Goal: Information Seeking & Learning: Compare options

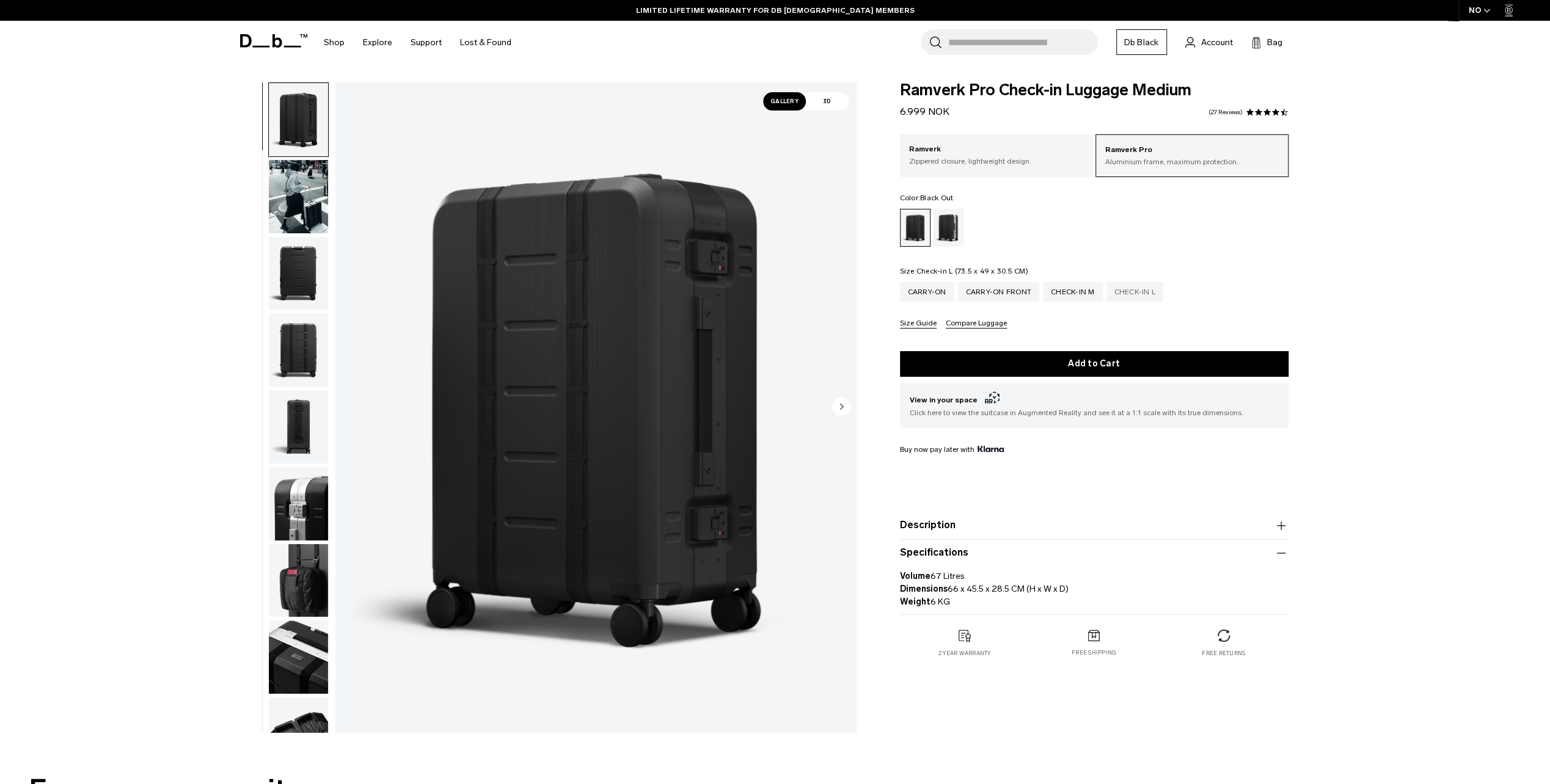
click at [1142, 292] on div "Check-in L" at bounding box center [1135, 292] width 58 height 19
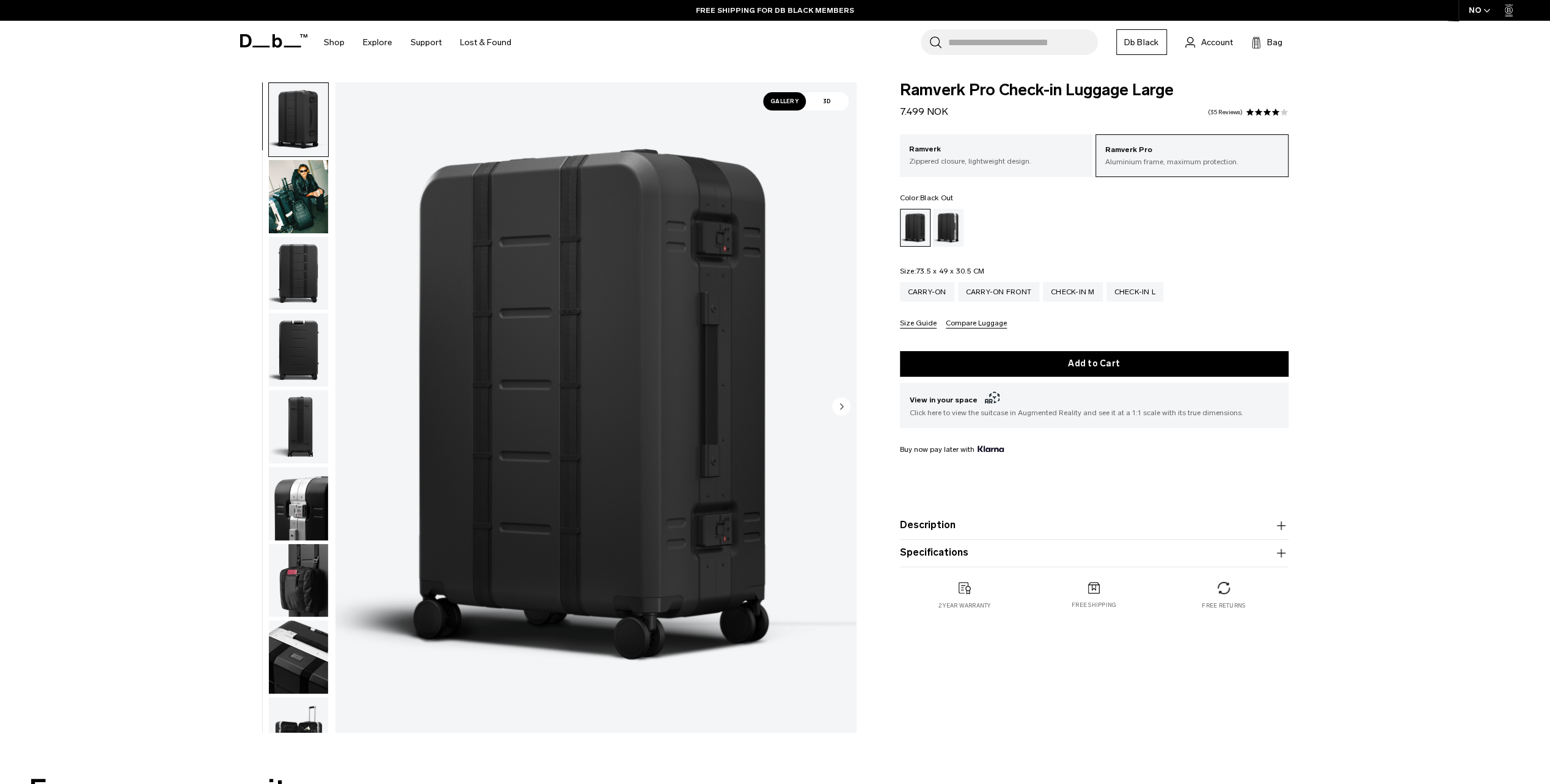
click at [297, 201] on img "button" at bounding box center [298, 196] width 59 height 73
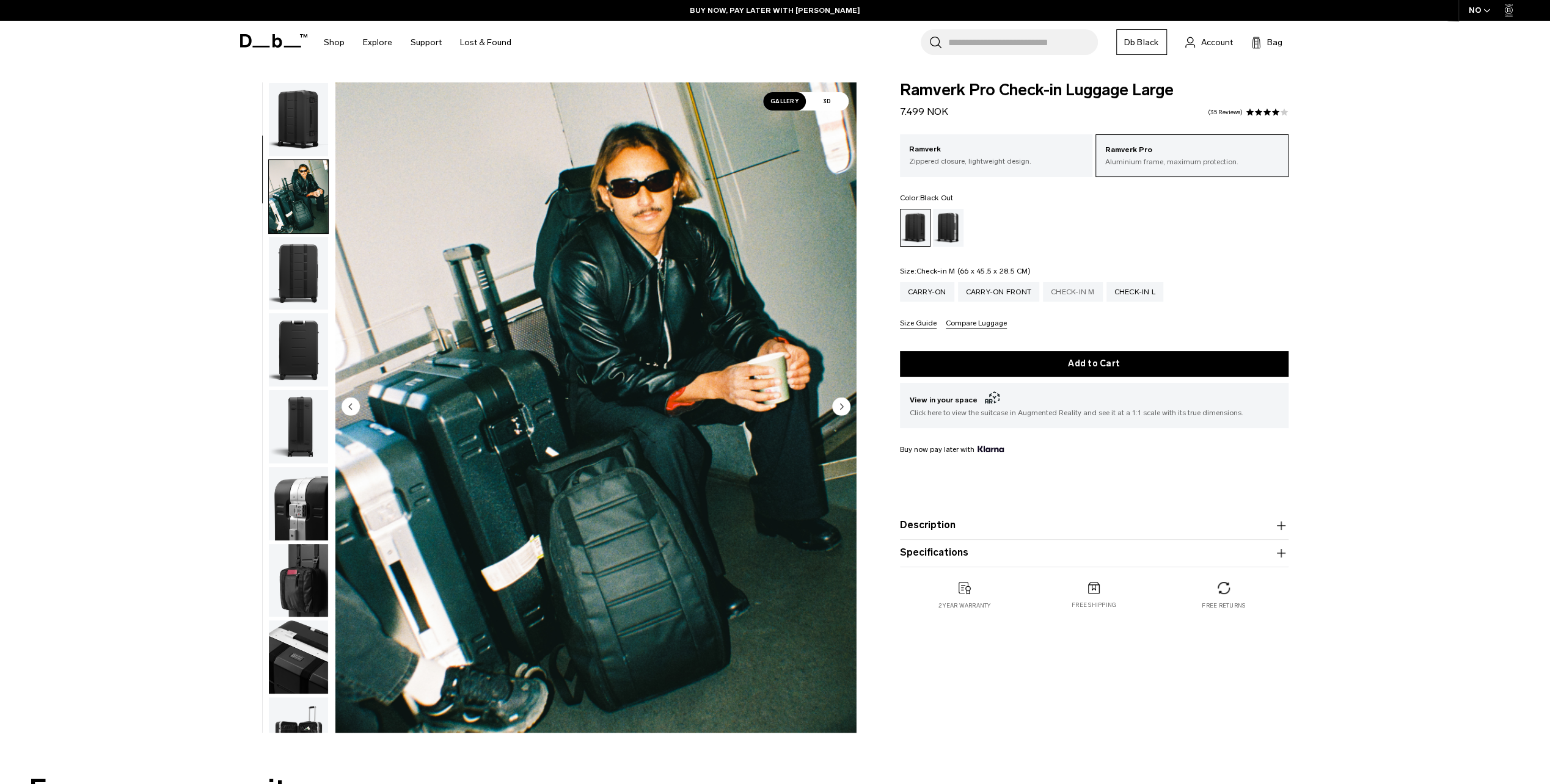
click at [1070, 290] on div "Check-in M" at bounding box center [1072, 292] width 60 height 19
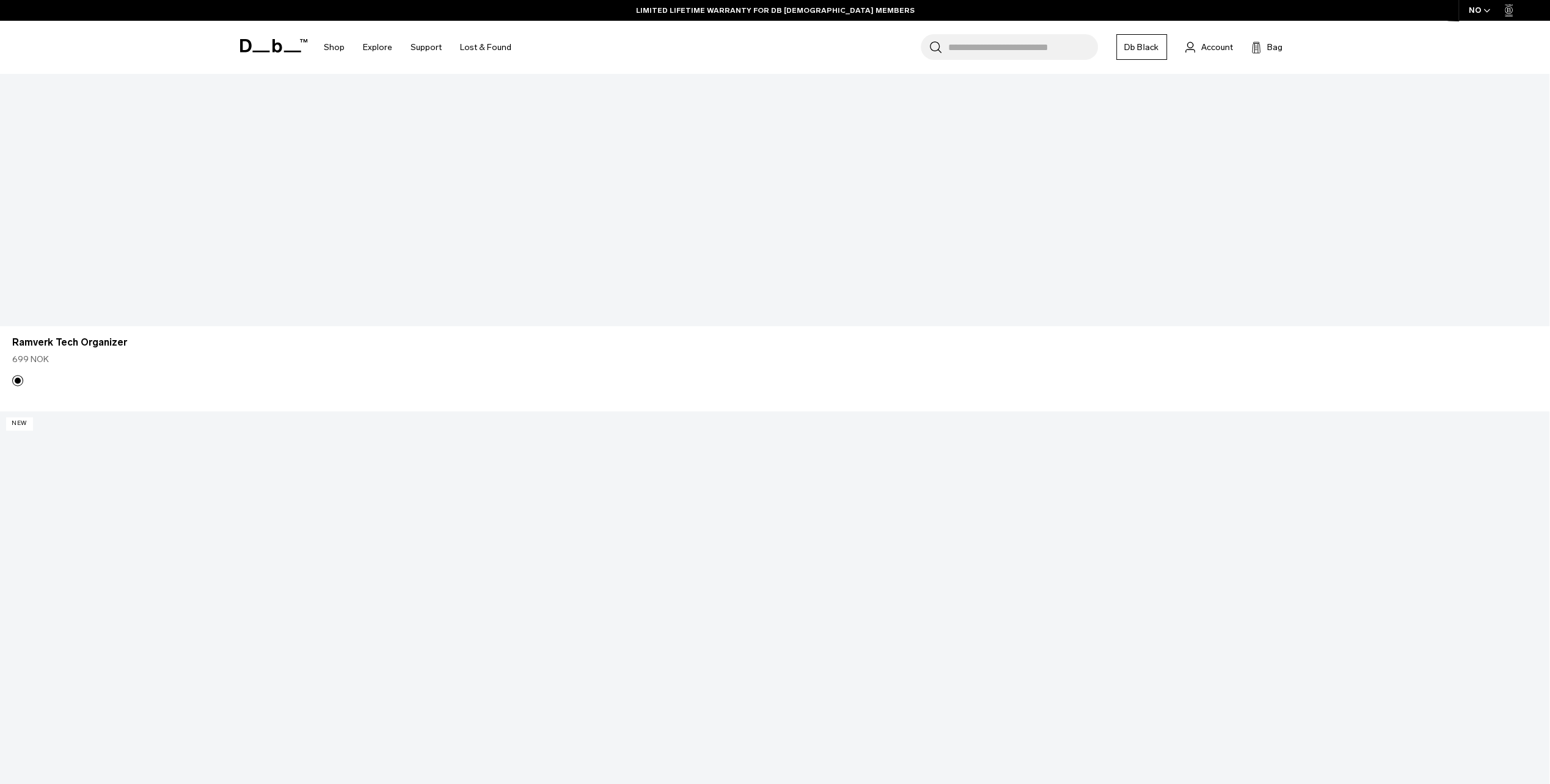
scroll to position [1832, 0]
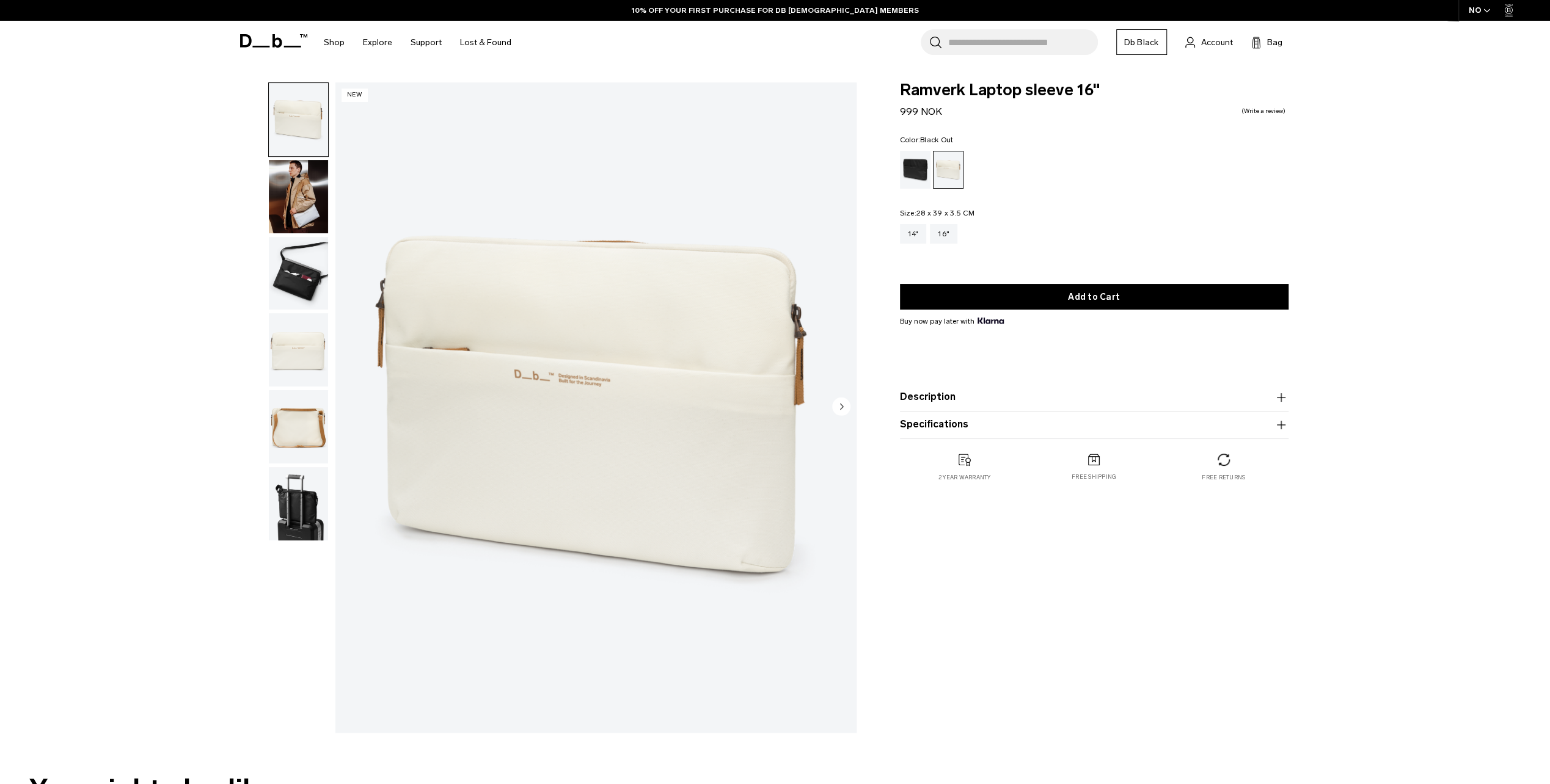
click at [913, 169] on div "Black Out" at bounding box center [916, 169] width 31 height 38
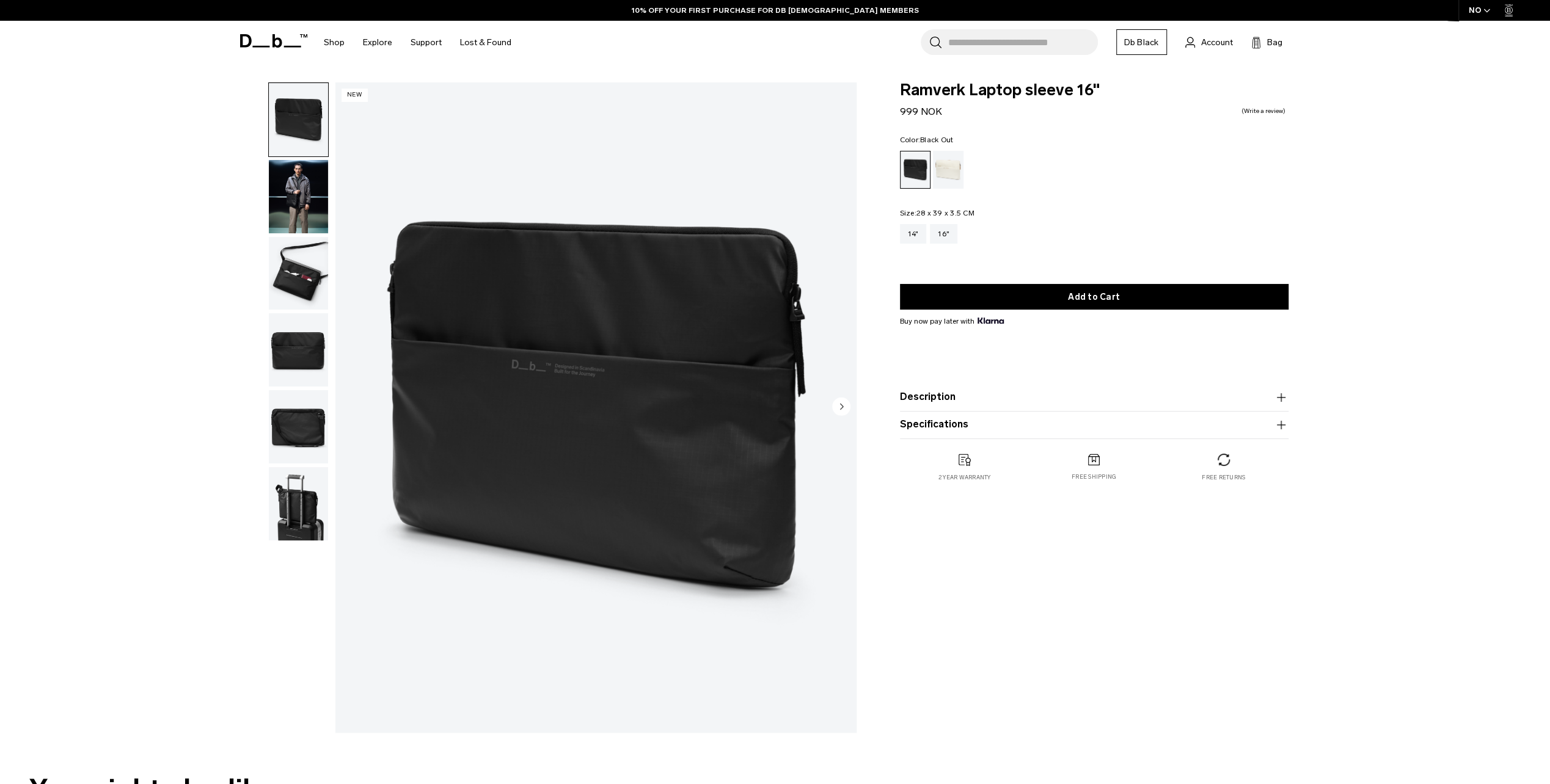
click at [840, 403] on circle "Next slide" at bounding box center [841, 406] width 19 height 18
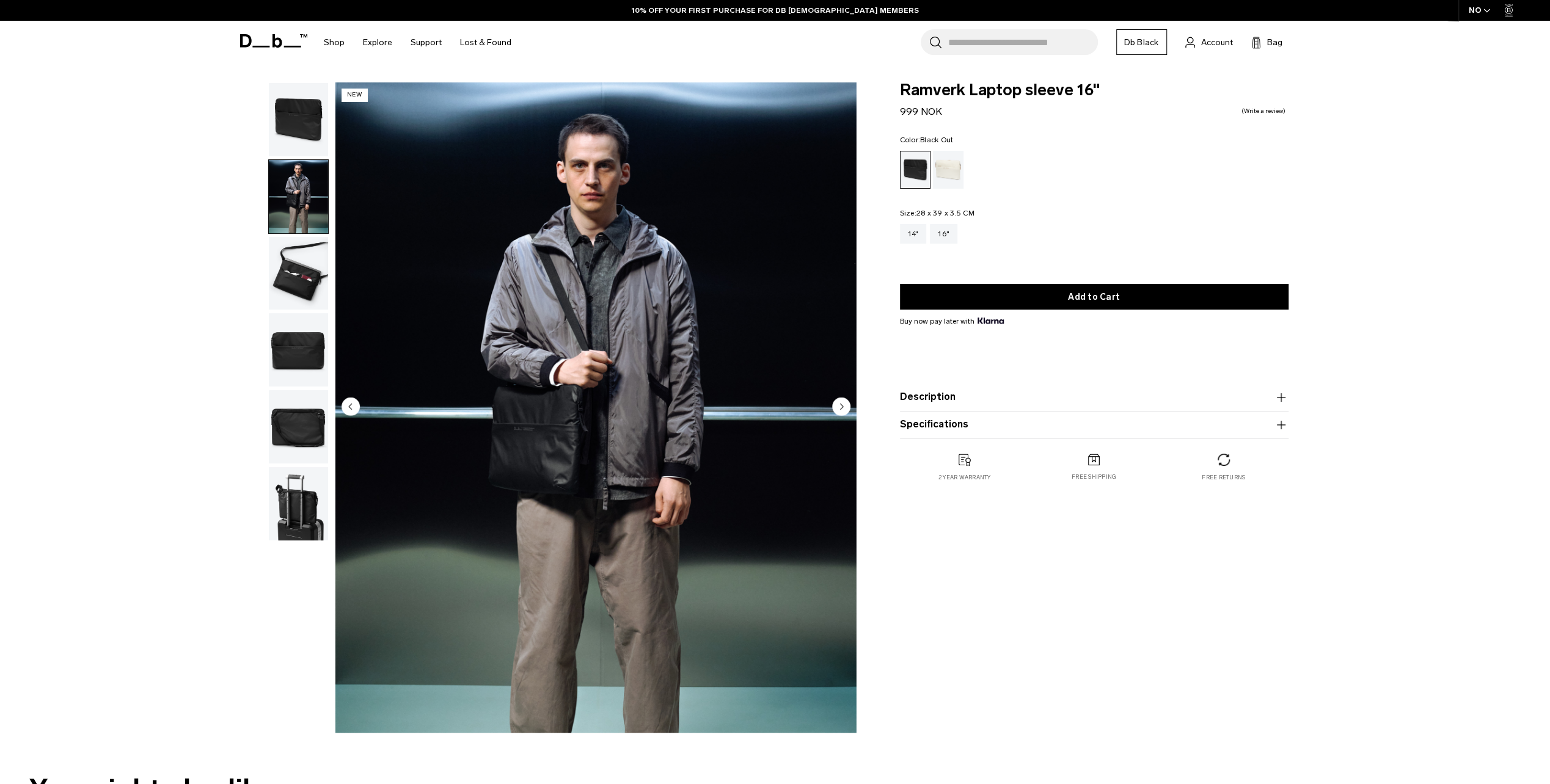
click at [840, 403] on circle "Next slide" at bounding box center [841, 406] width 19 height 18
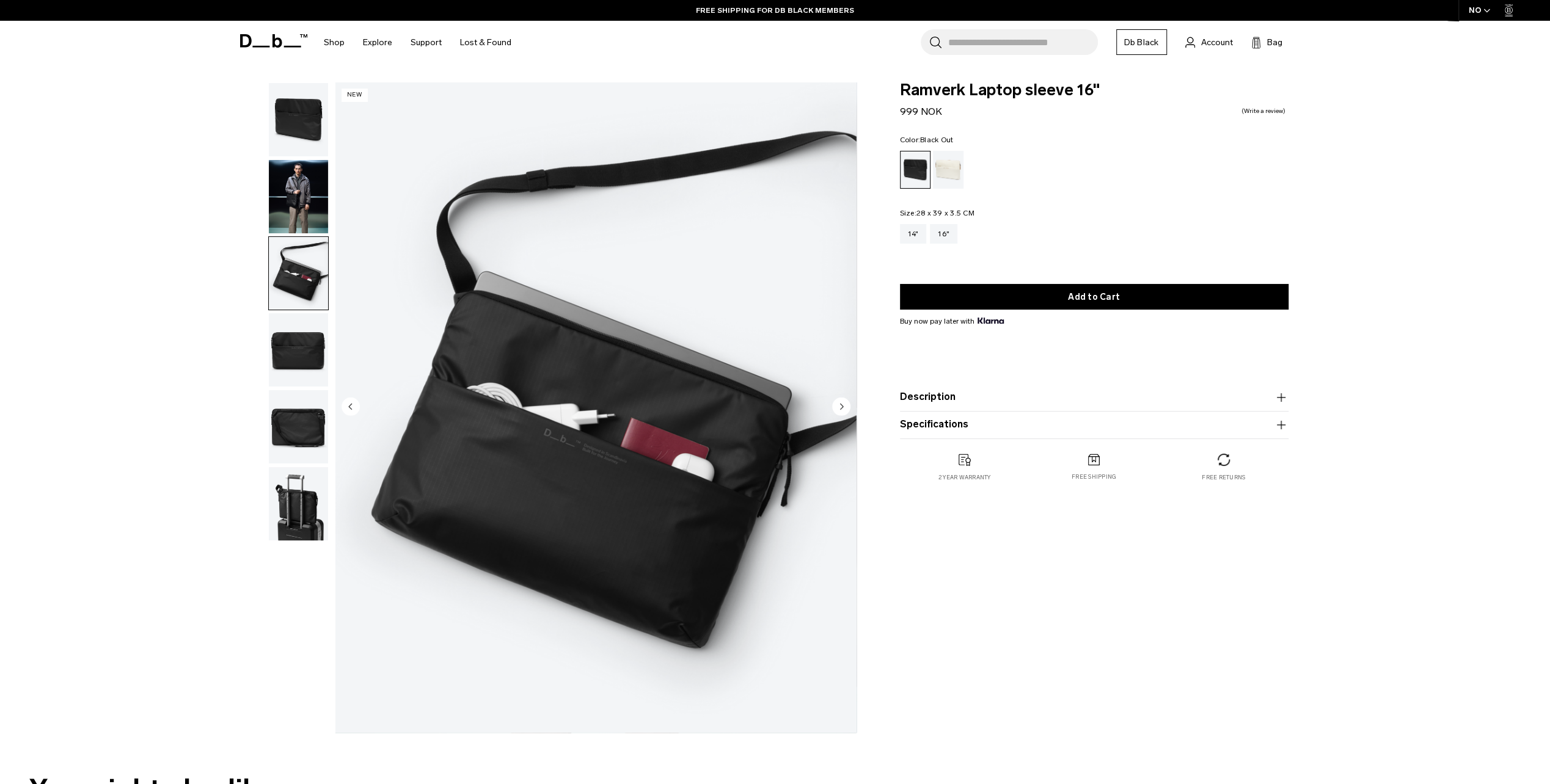
click at [840, 403] on circle "Next slide" at bounding box center [841, 406] width 19 height 18
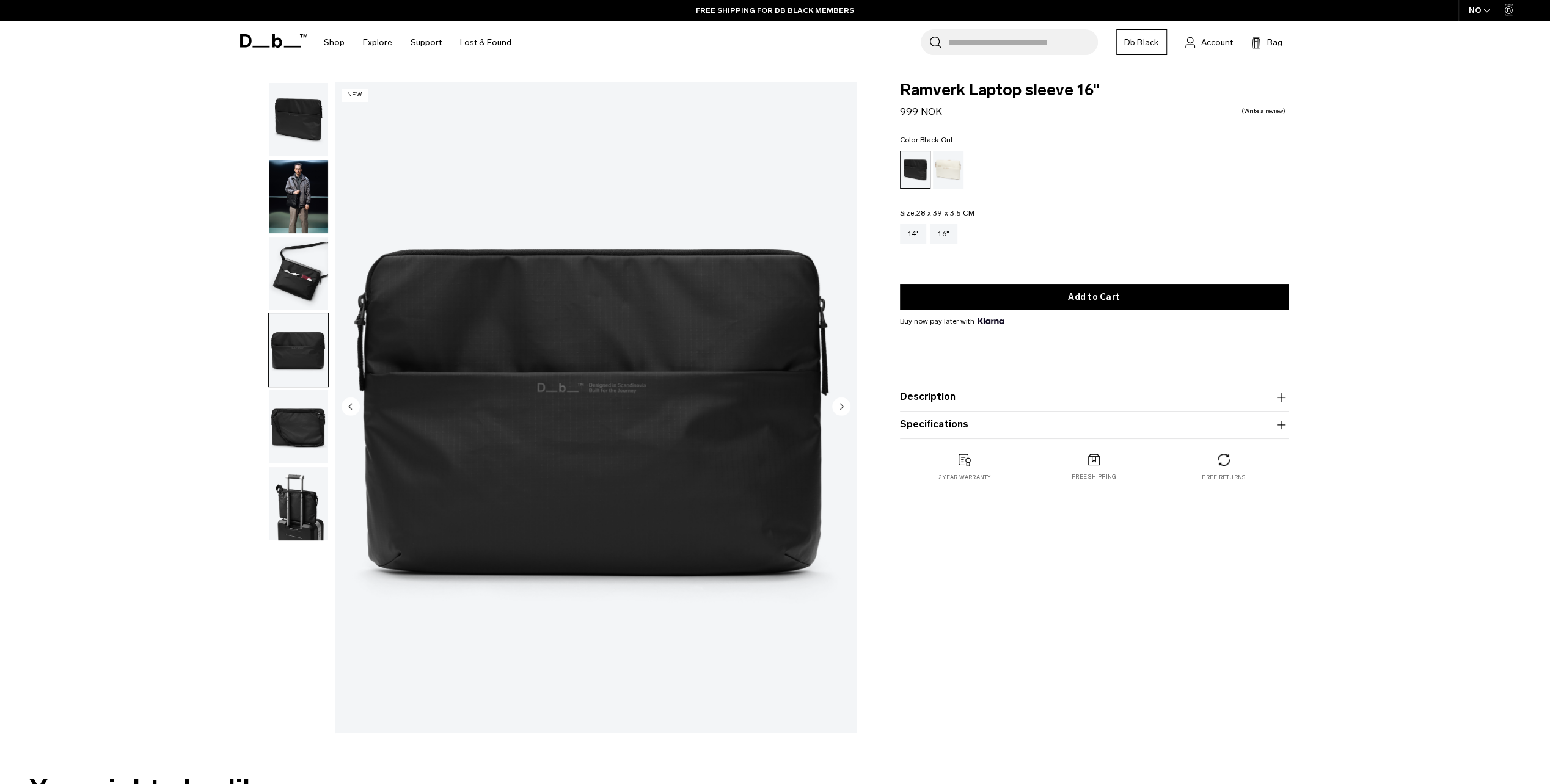
click at [840, 403] on circle "Next slide" at bounding box center [841, 406] width 19 height 18
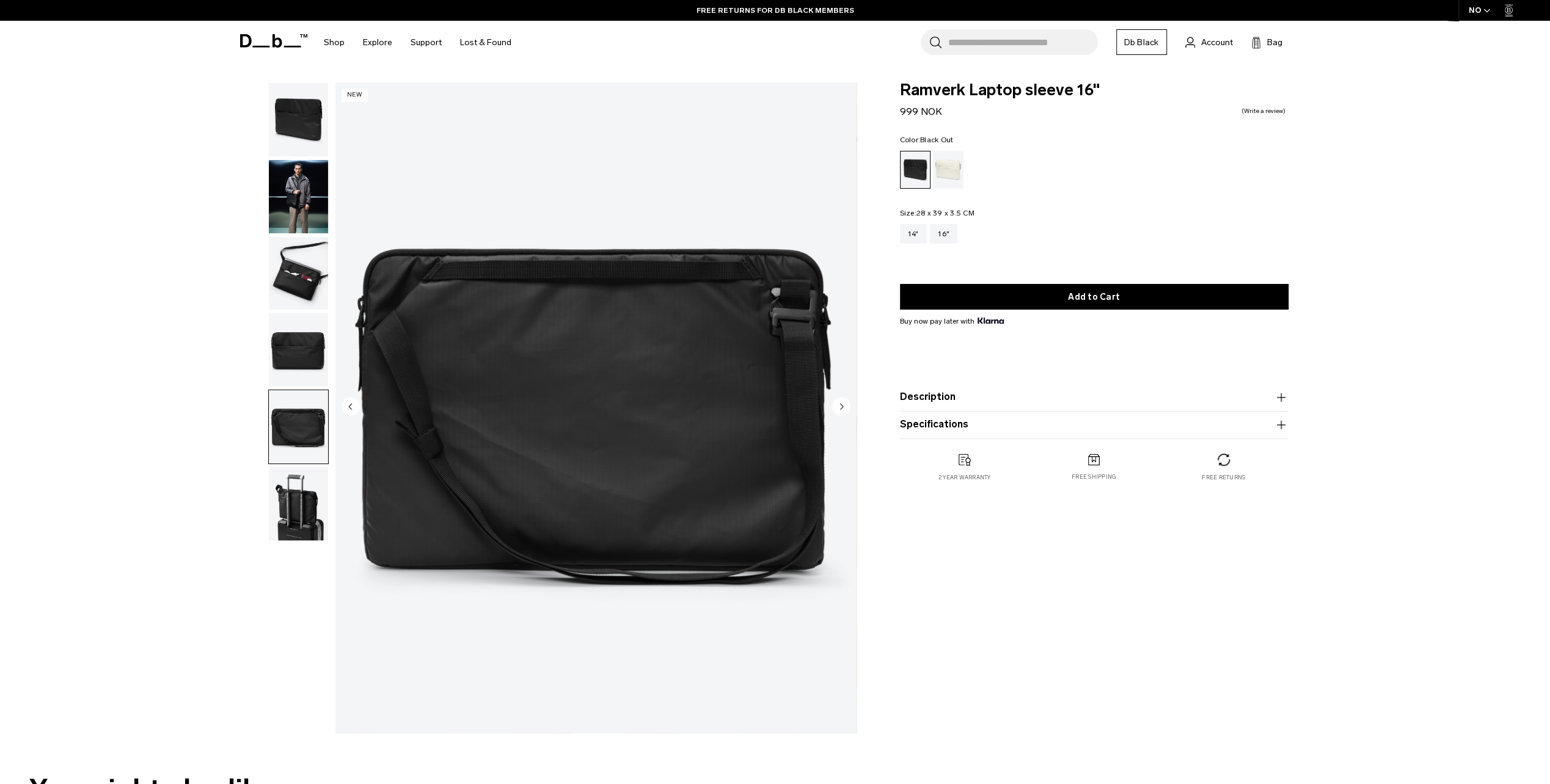
click at [840, 403] on circle "Next slide" at bounding box center [841, 406] width 19 height 18
